Goal: Task Accomplishment & Management: Manage account settings

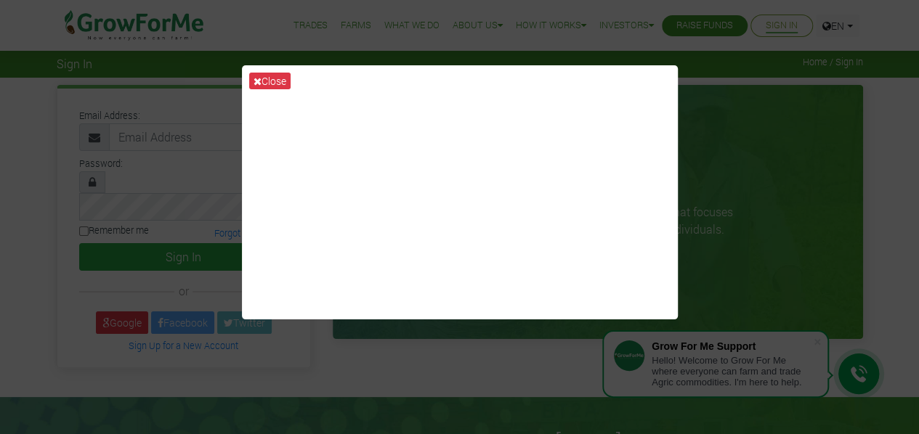
click at [829, 175] on div "Close" at bounding box center [459, 217] width 919 height 434
click at [261, 76] on button "Close" at bounding box center [269, 81] width 41 height 17
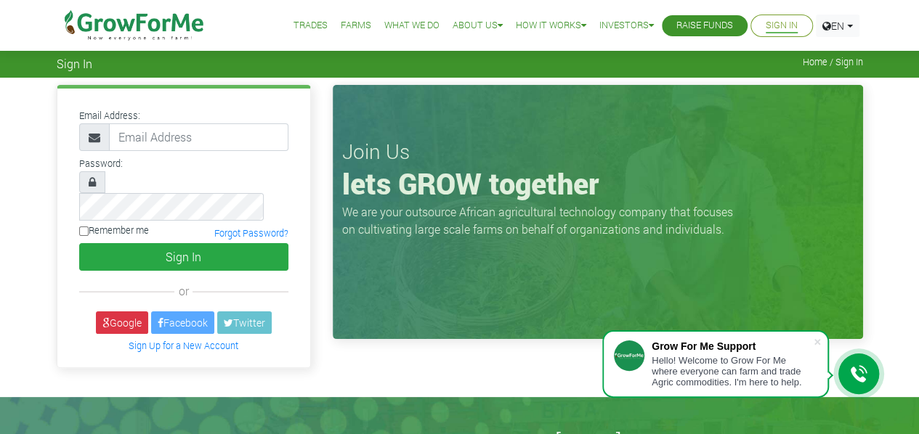
click at [768, 20] on link "Sign In" at bounding box center [781, 25] width 32 height 15
